Goal: Information Seeking & Learning: Learn about a topic

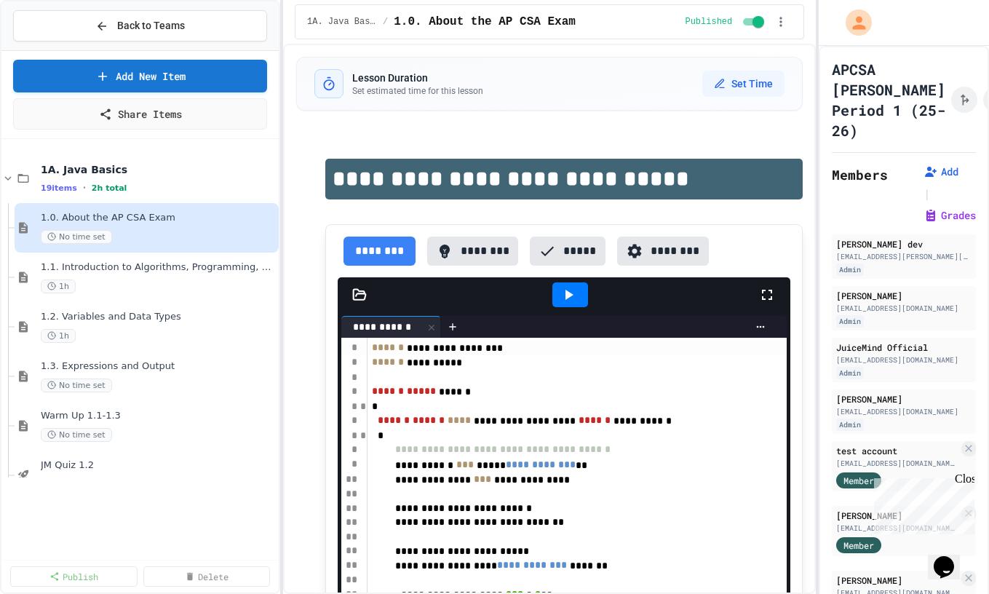
click at [279, 272] on div "**********" at bounding box center [494, 297] width 989 height 594
click at [6, 180] on icon at bounding box center [7, 178] width 13 height 13
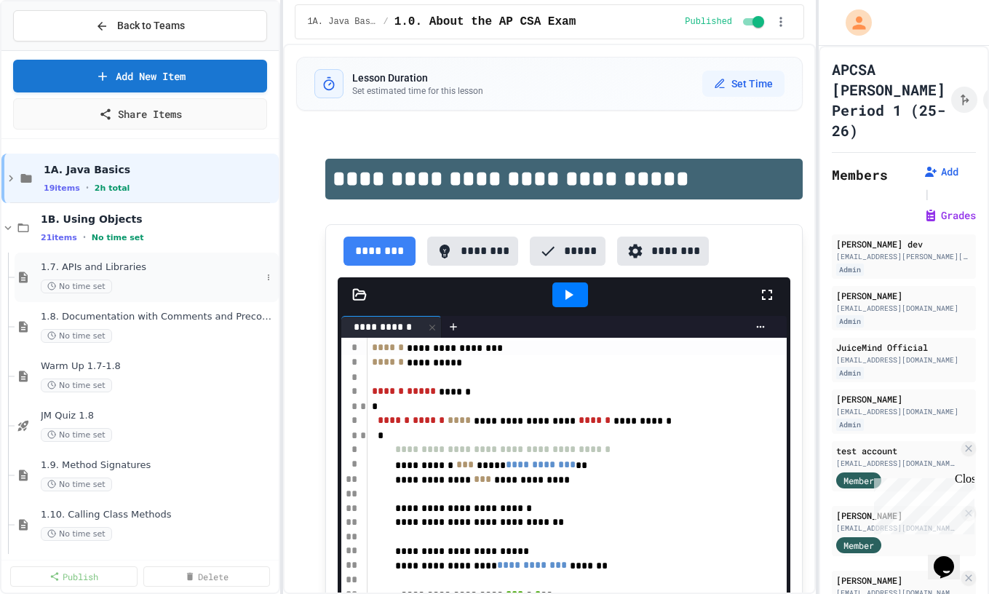
click at [73, 267] on span "1.7. APIs and Libraries" at bounding box center [151, 267] width 220 height 12
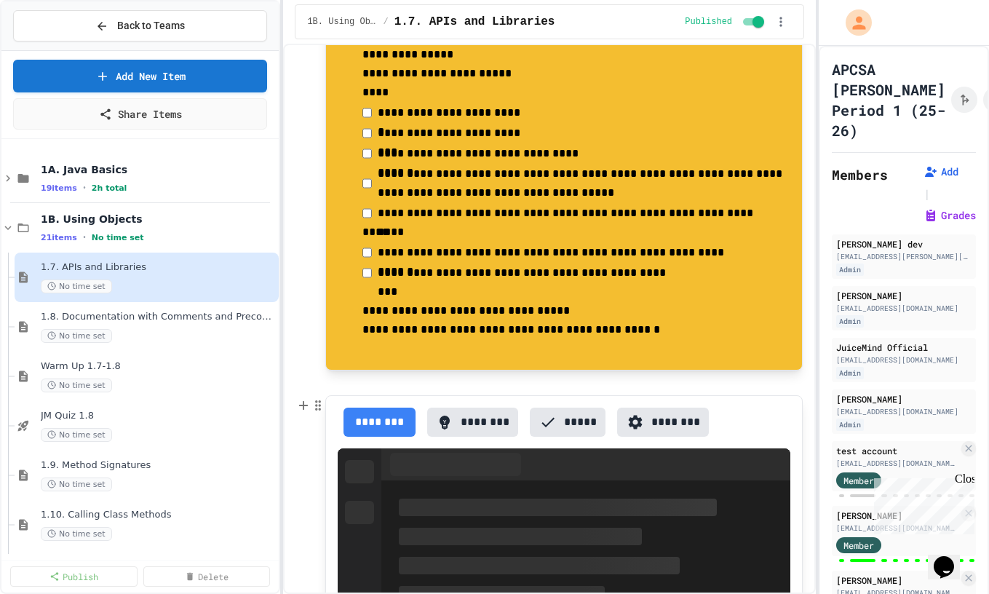
scroll to position [159, 0]
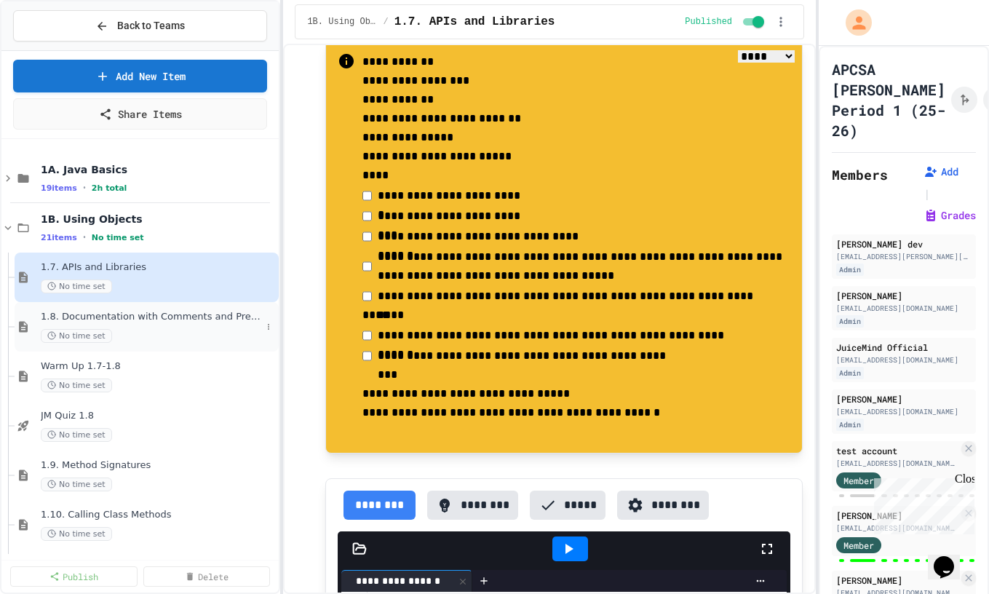
click at [112, 317] on span "1.8. Documentation with Comments and Preconditions" at bounding box center [151, 317] width 220 height 12
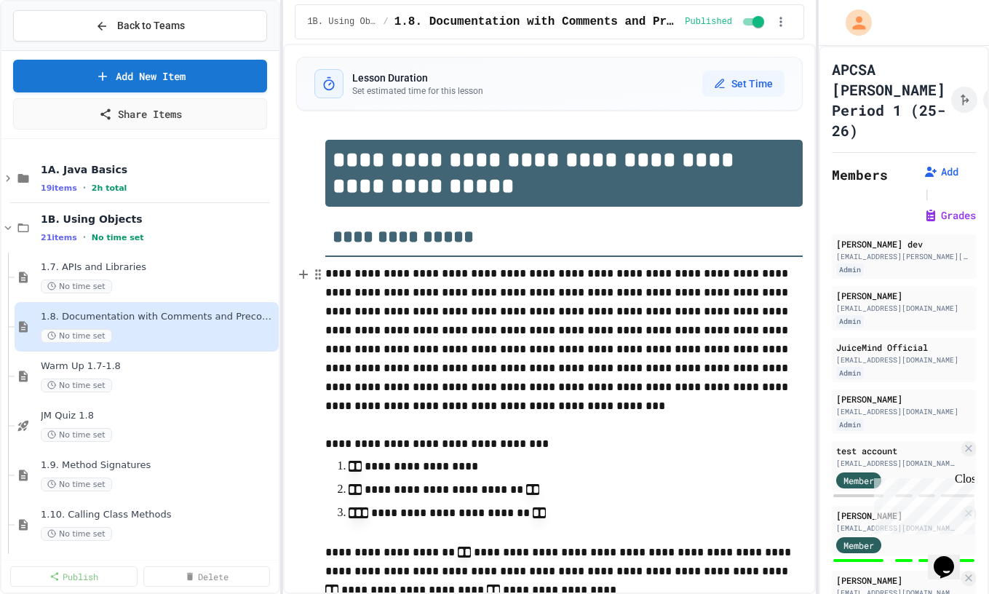
scroll to position [19, 0]
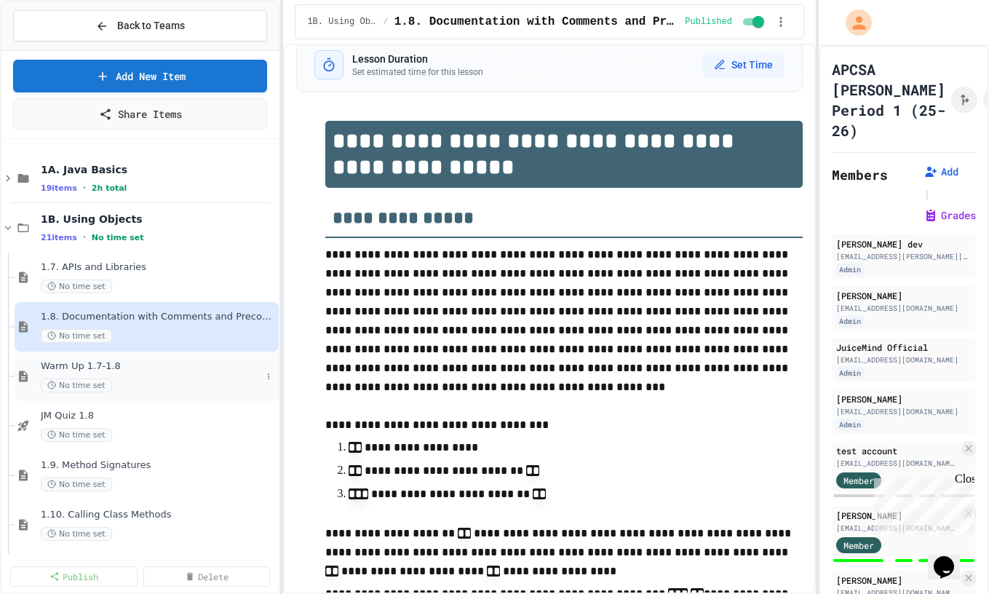
click at [122, 367] on span "Warm Up 1.7-1.8" at bounding box center [151, 366] width 220 height 12
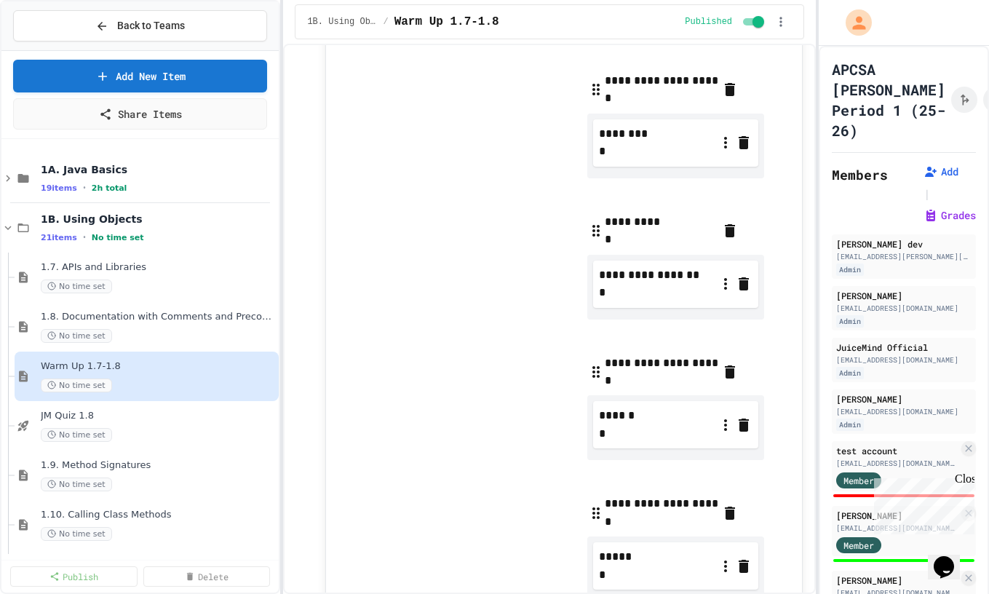
scroll to position [514, 0]
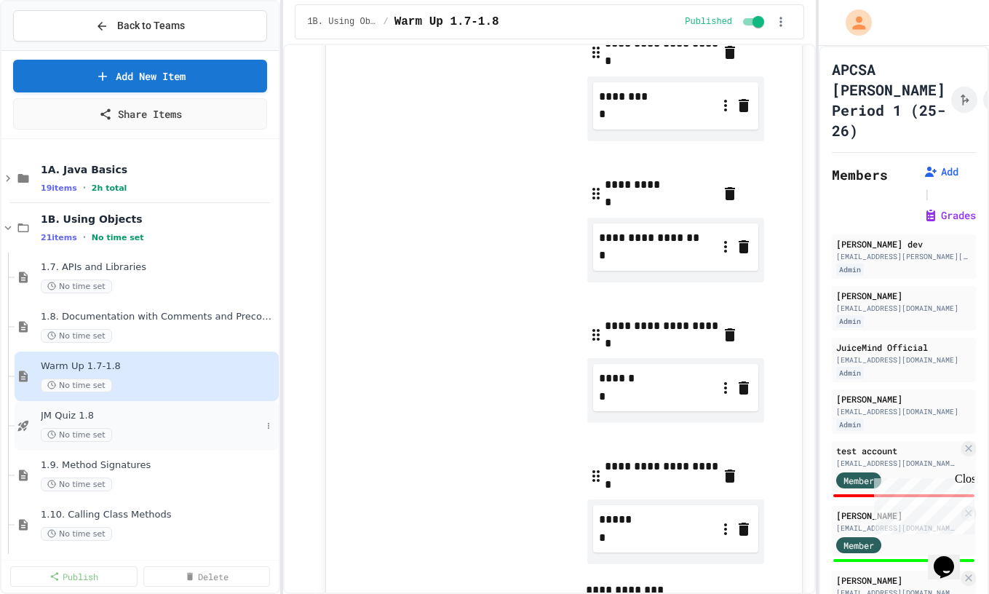
click at [87, 410] on span "JM Quiz 1.8" at bounding box center [151, 416] width 220 height 12
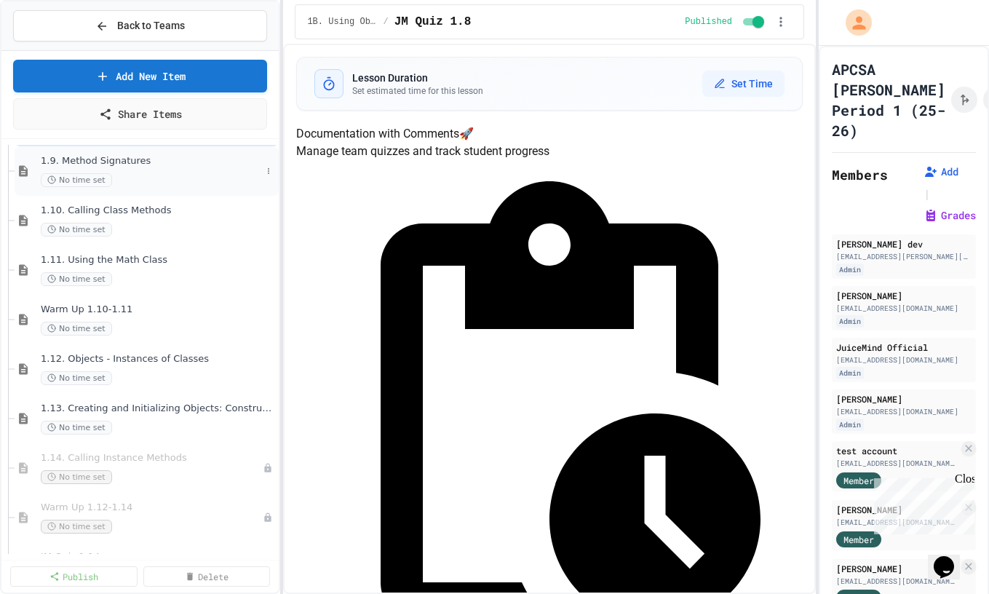
click at [178, 185] on div "No time set" at bounding box center [151, 180] width 220 height 14
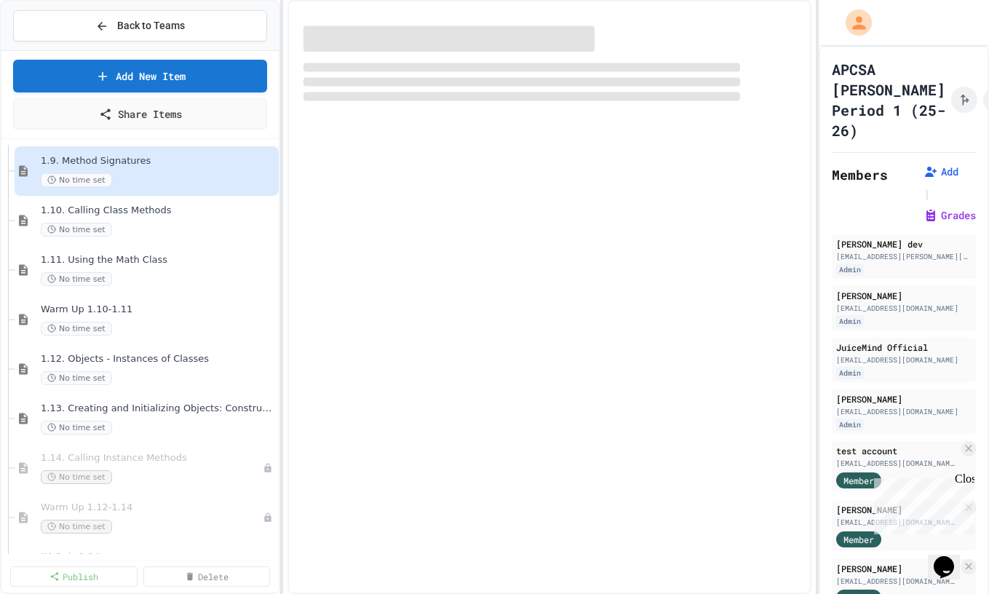
scroll to position [297, 0]
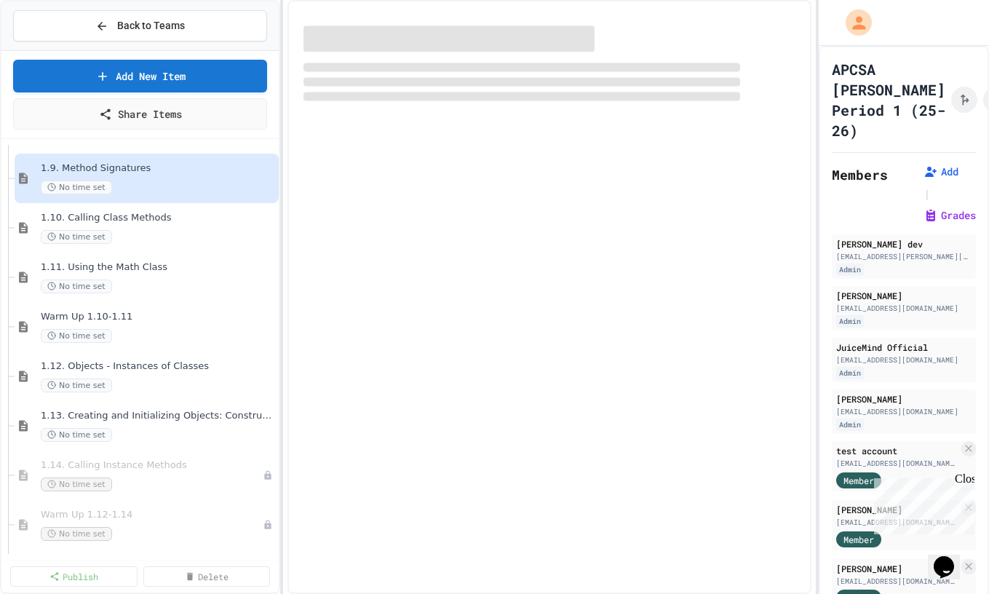
select select "***"
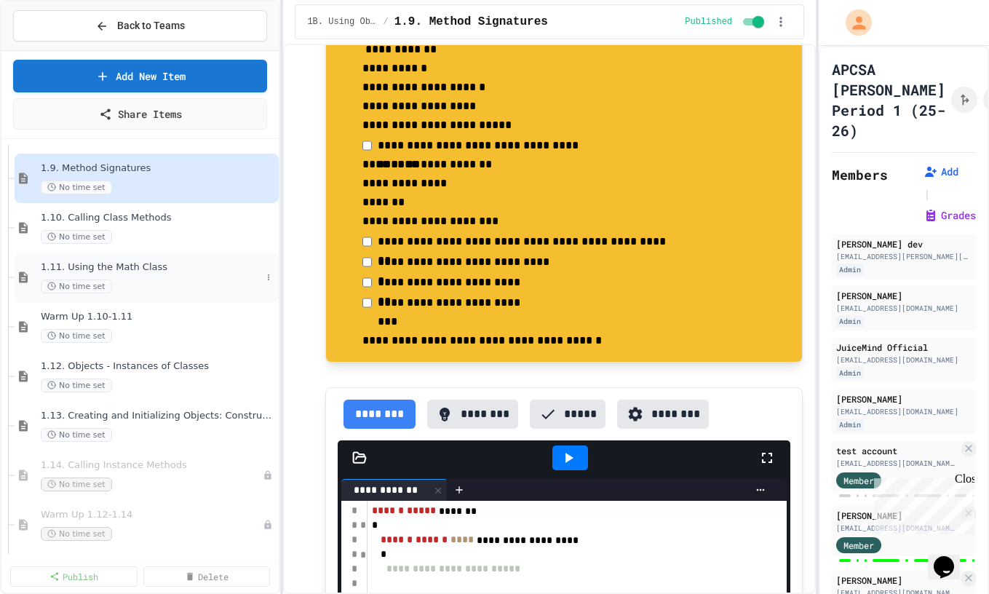
scroll to position [322, 0]
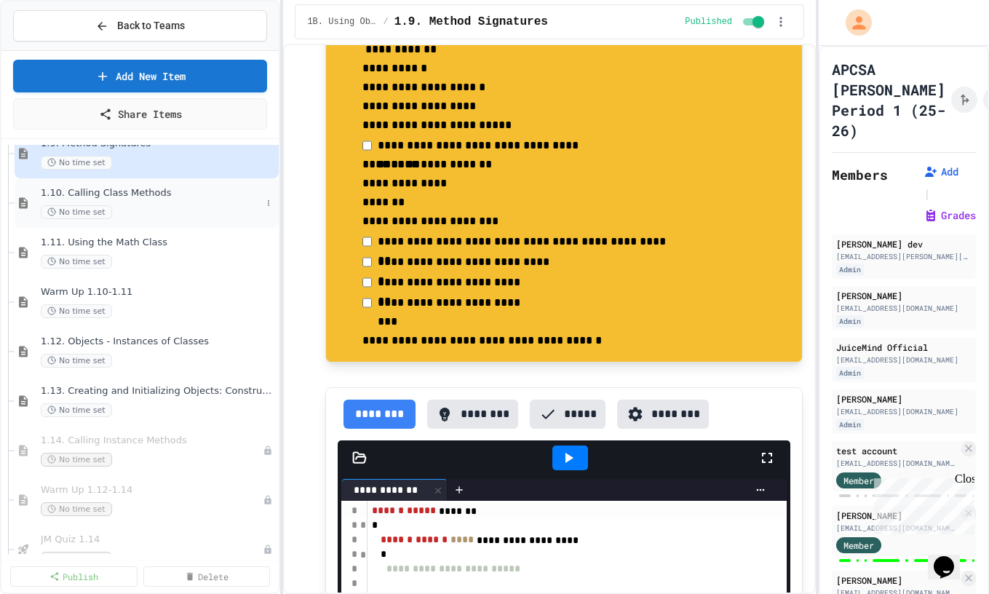
click at [112, 193] on span "1.10. Calling Class Methods" at bounding box center [151, 193] width 220 height 12
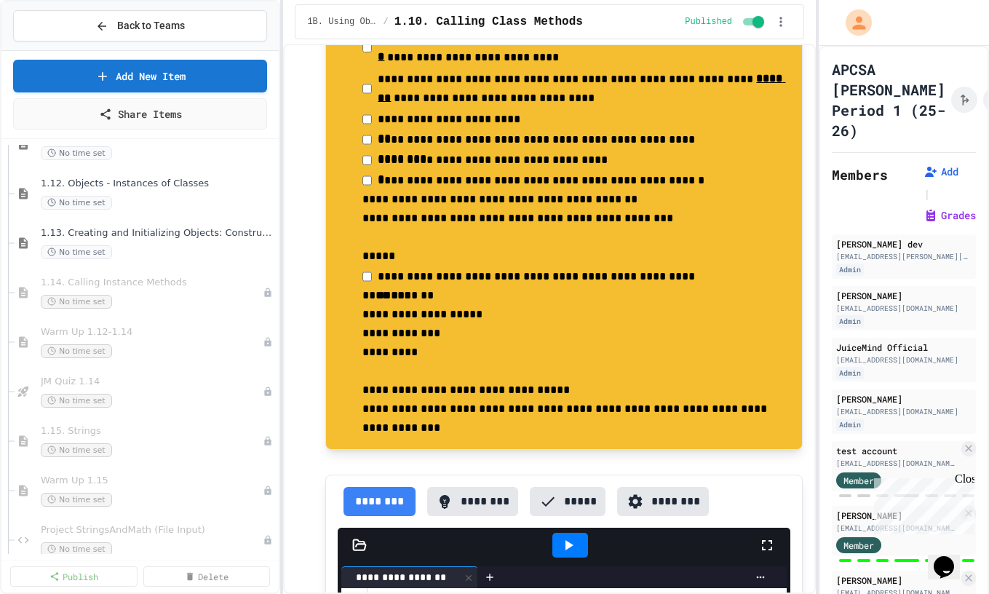
scroll to position [303, 0]
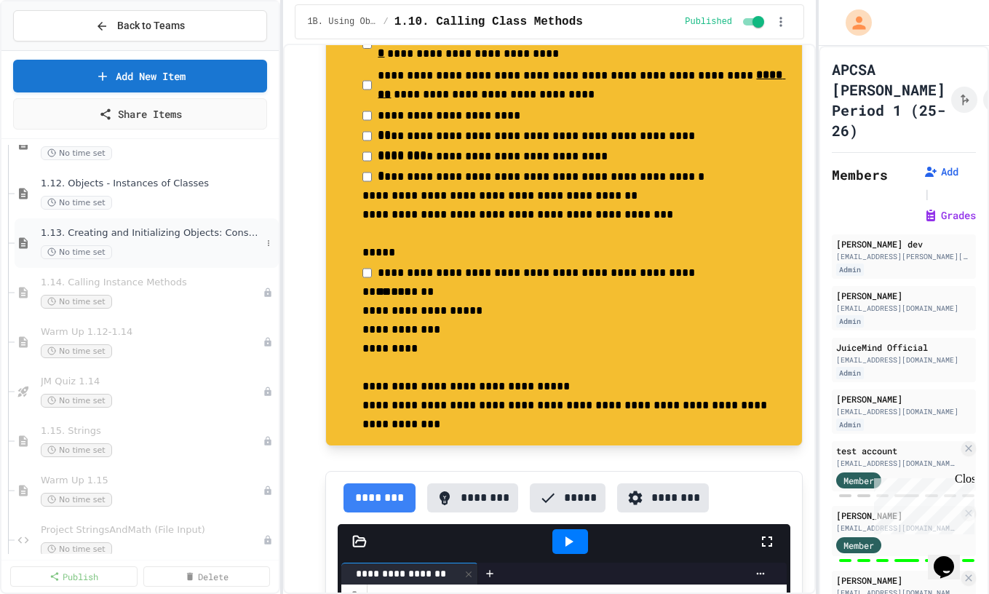
click at [164, 242] on div "1.13. Creating and Initializing Objects: Constructors No time set" at bounding box center [151, 243] width 220 height 32
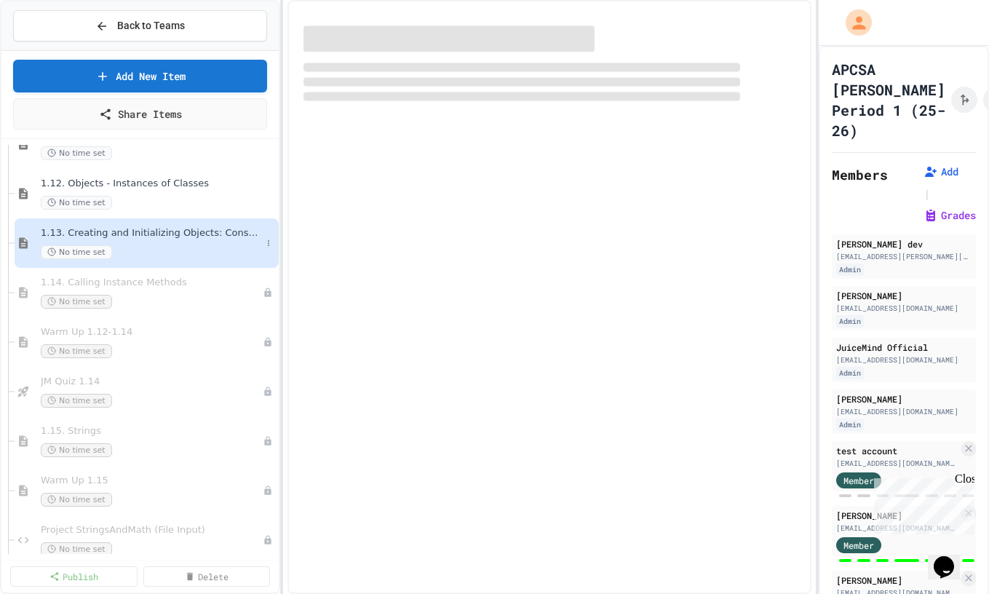
select select "***"
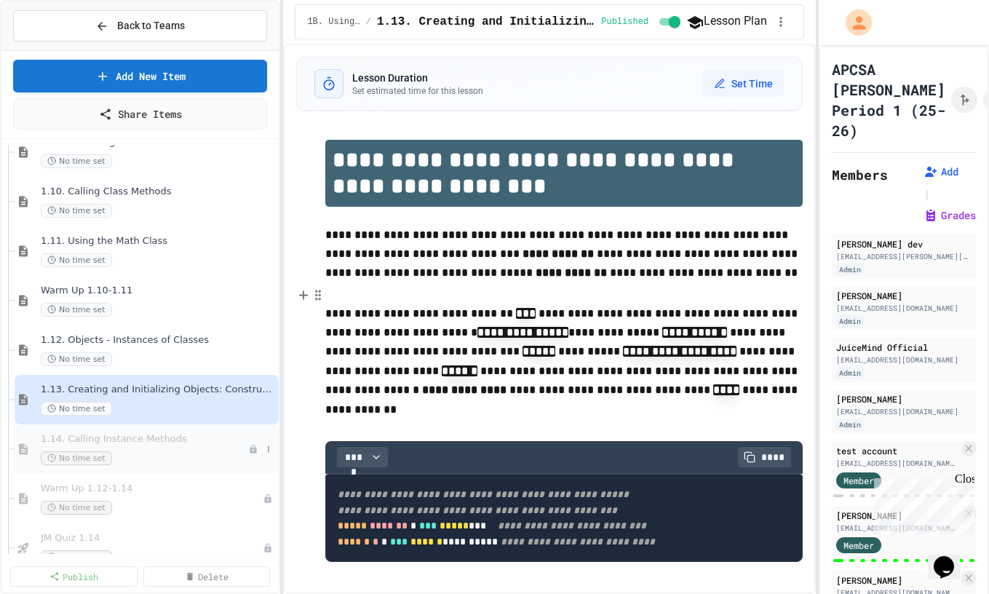
scroll to position [311, 0]
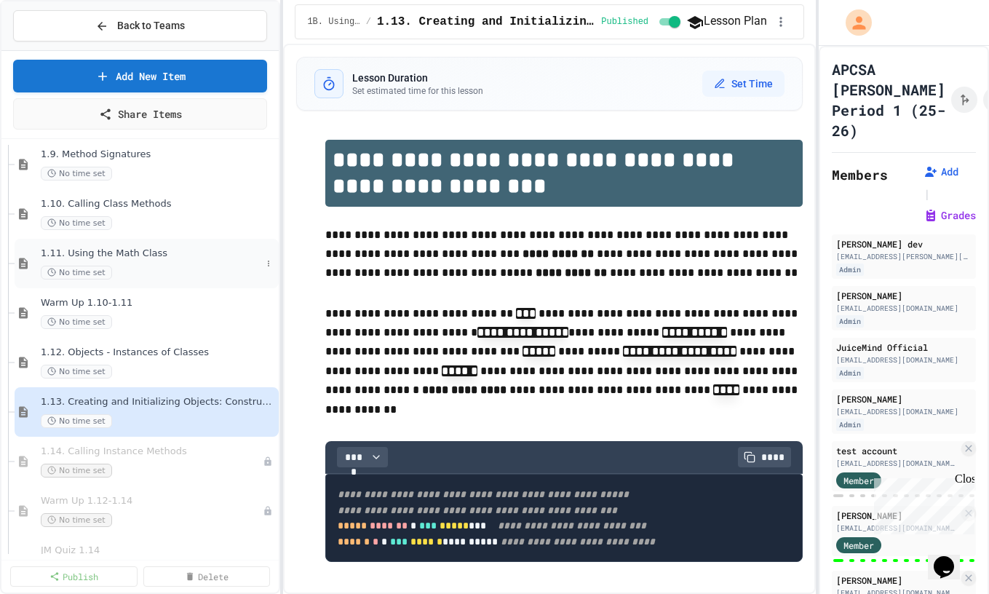
click at [156, 257] on span "1.11. Using the Math Class" at bounding box center [151, 253] width 220 height 12
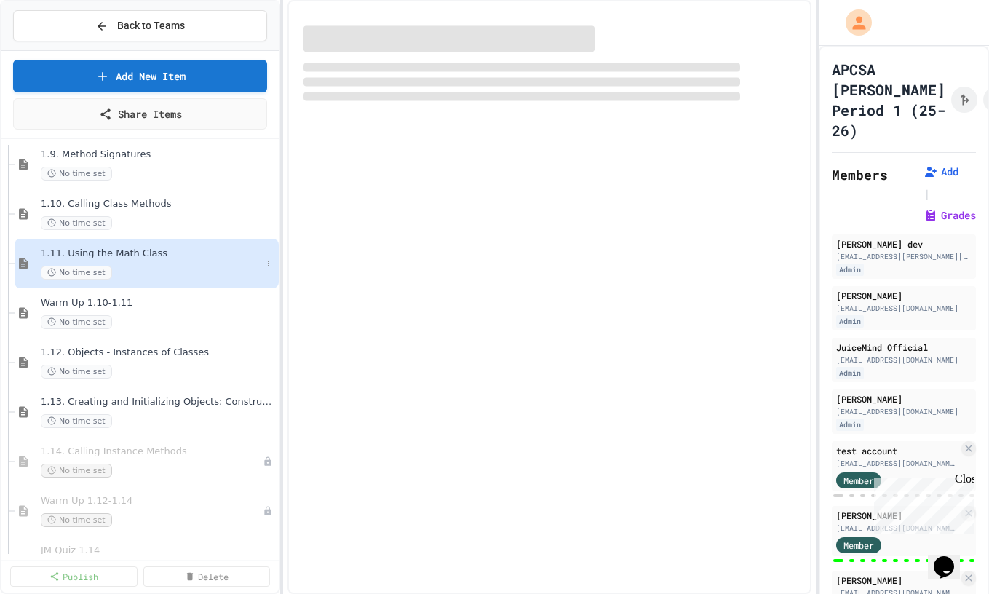
select select "***"
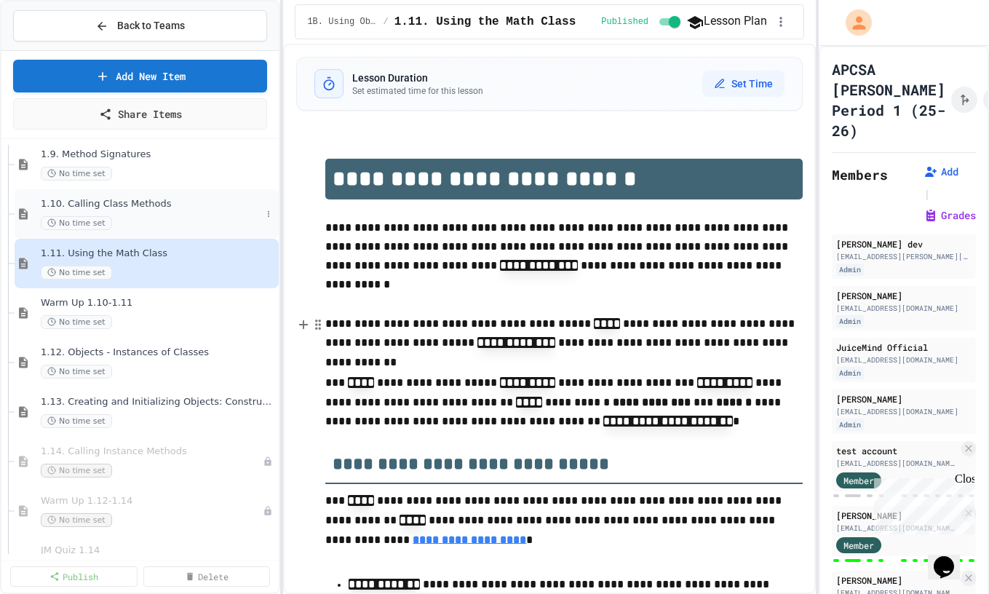
click at [147, 203] on span "1.10. Calling Class Methods" at bounding box center [151, 204] width 220 height 12
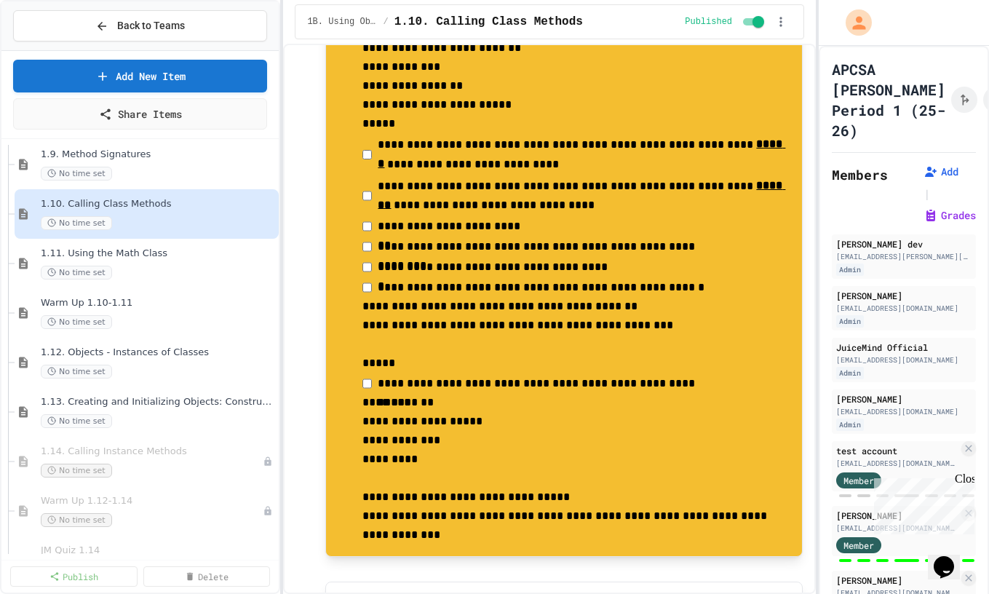
scroll to position [205, 0]
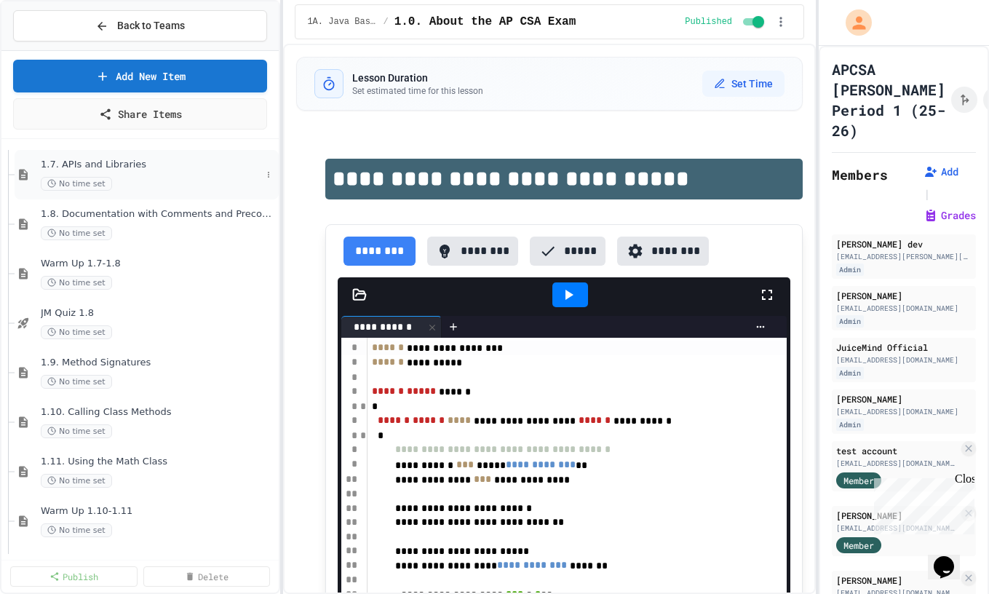
scroll to position [125, 0]
